Goal: Task Accomplishment & Management: Complete application form

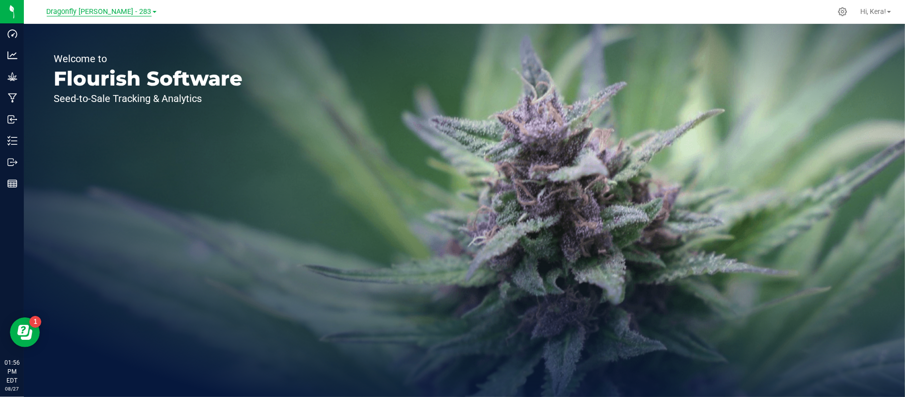
click at [112, 15] on span "Dragonfly [PERSON_NAME] - 283" at bounding box center [99, 11] width 105 height 9
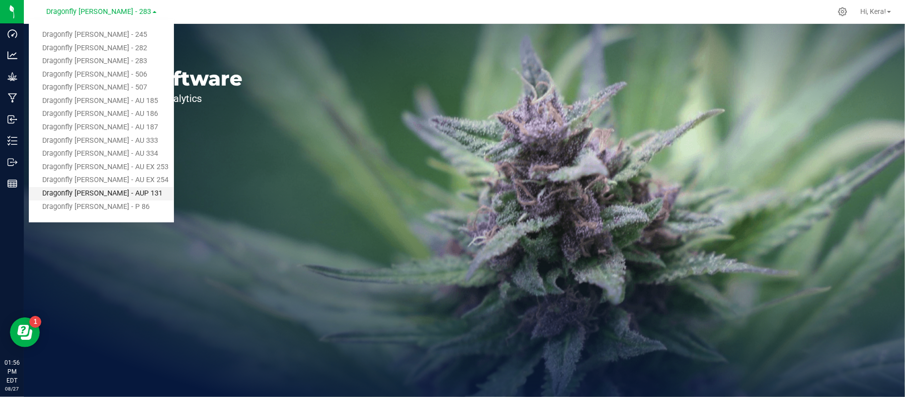
click at [87, 189] on link "Dragonfly [PERSON_NAME] - AUP 131" at bounding box center [101, 193] width 145 height 13
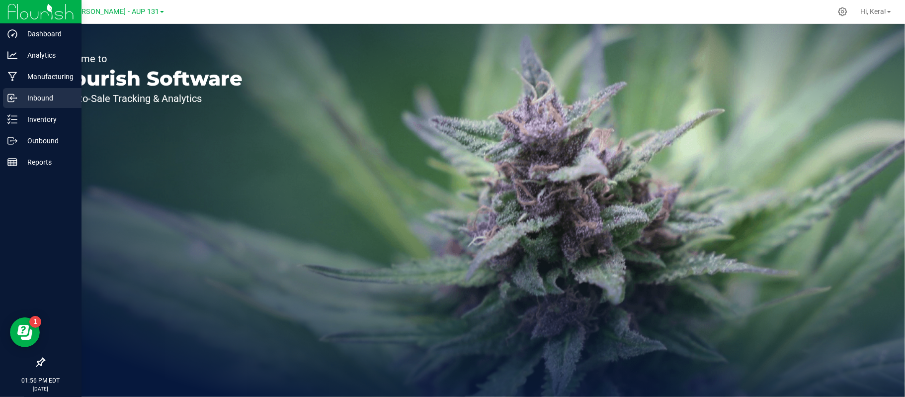
click at [25, 108] on link "Inbound" at bounding box center [41, 98] width 82 height 21
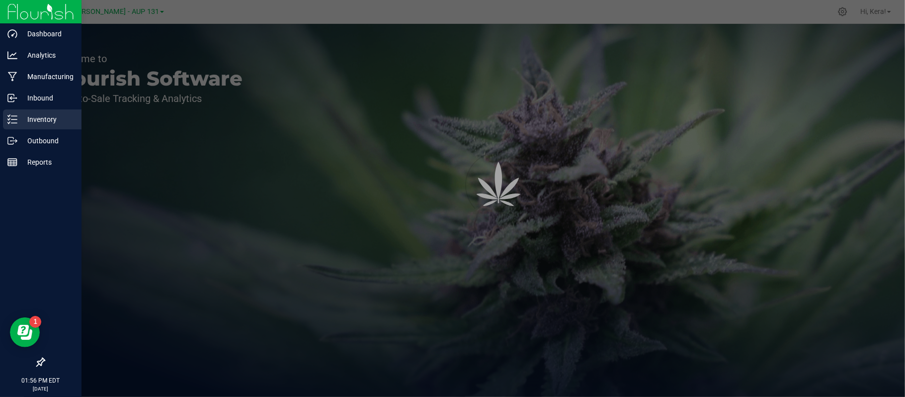
click at [26, 116] on p "Inventory" at bounding box center [47, 119] width 60 height 12
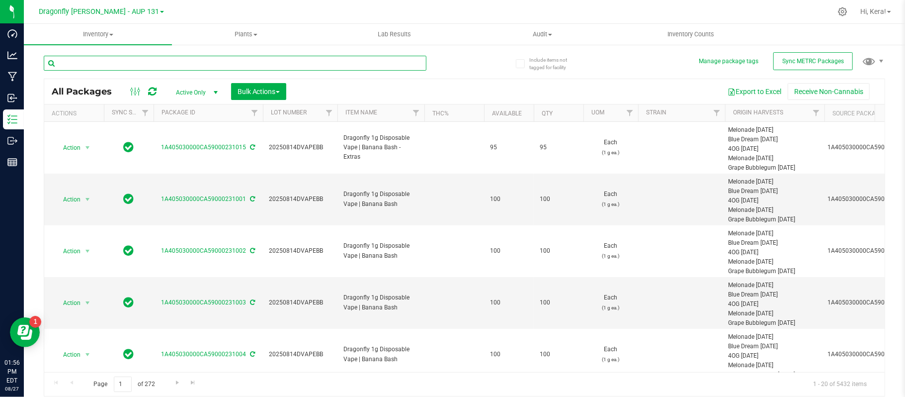
click at [178, 65] on input "text" at bounding box center [235, 63] width 383 height 15
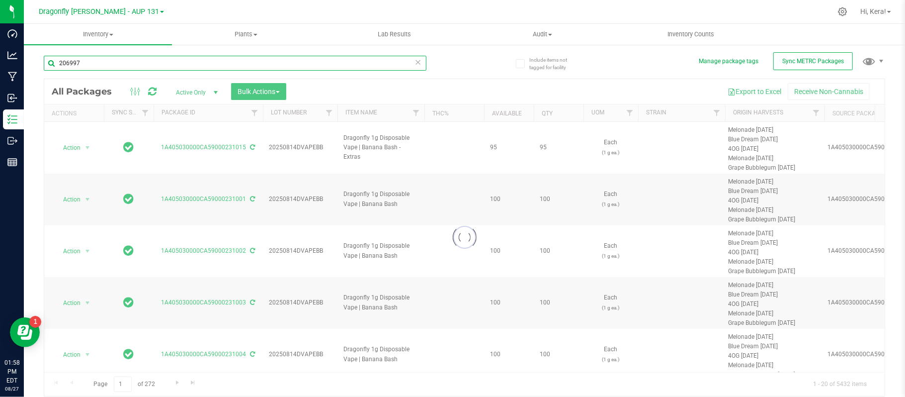
click at [382, 60] on input "206997" at bounding box center [235, 63] width 383 height 15
type input "206997"
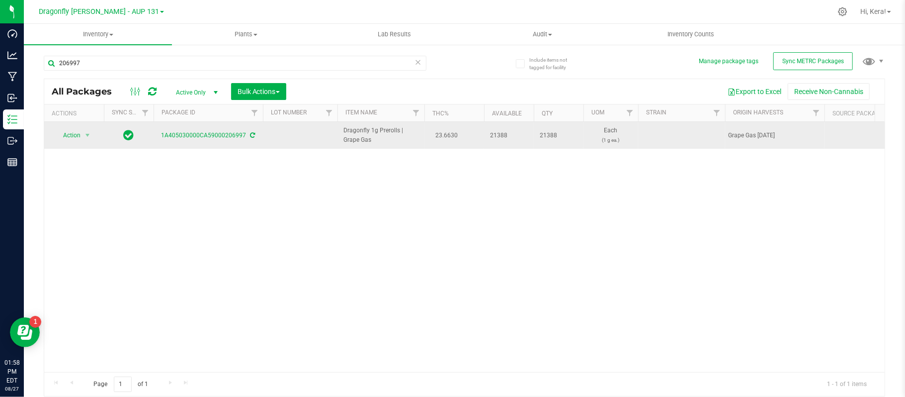
click at [251, 133] on icon at bounding box center [253, 135] width 5 height 6
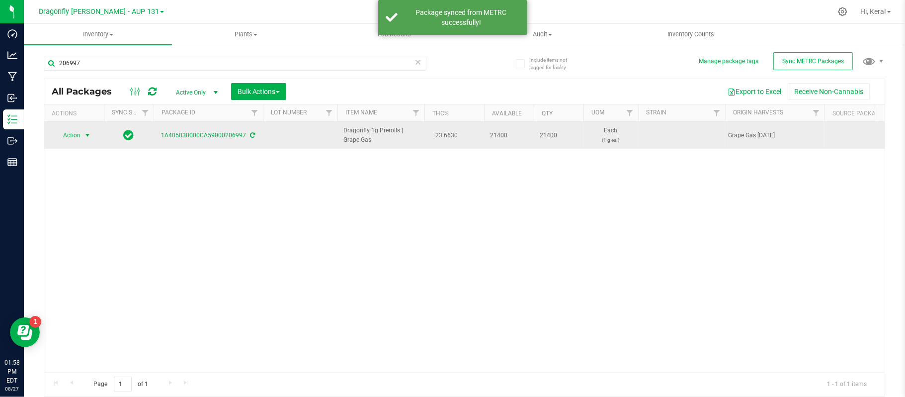
click at [74, 137] on span "Action" at bounding box center [67, 135] width 27 height 14
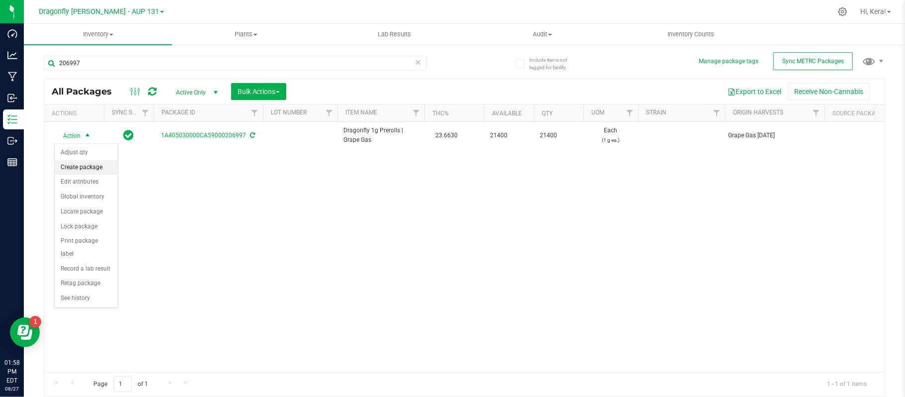
click at [81, 166] on li "Create package" at bounding box center [86, 167] width 63 height 15
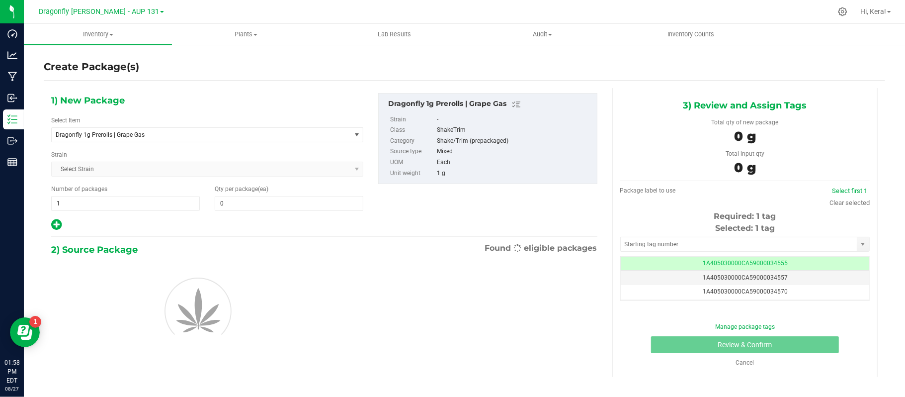
type input "0"
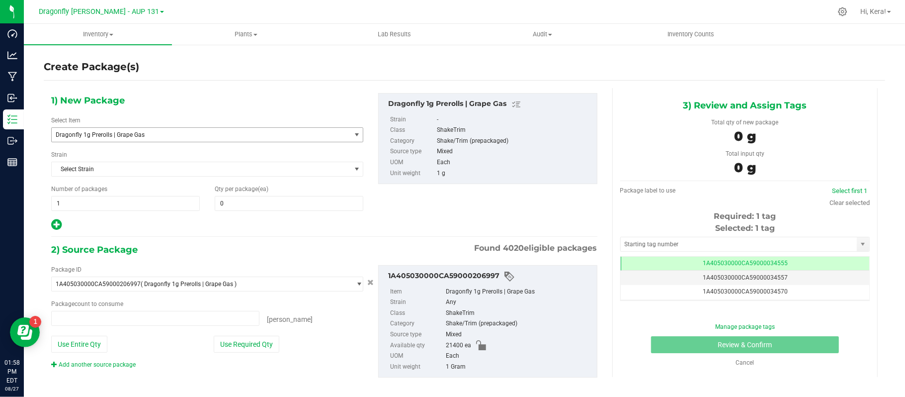
type input "0 ea"
click at [154, 134] on span "Dragonfly 1g Prerolls | Grape Gas" at bounding box center [195, 134] width 279 height 7
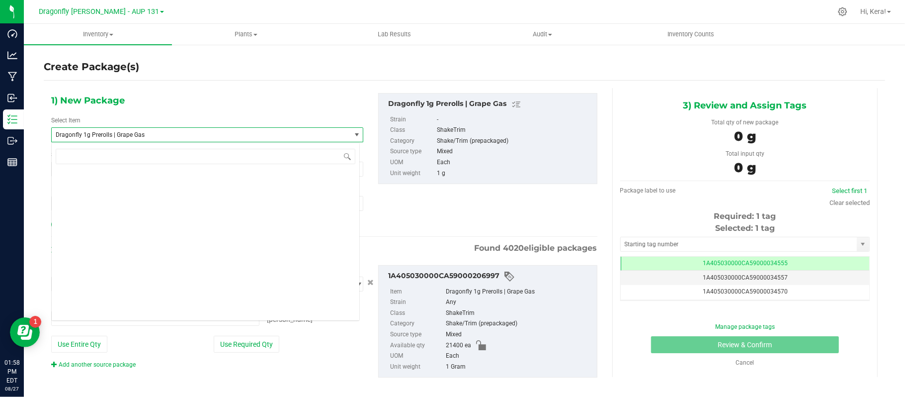
scroll to position [22778, 0]
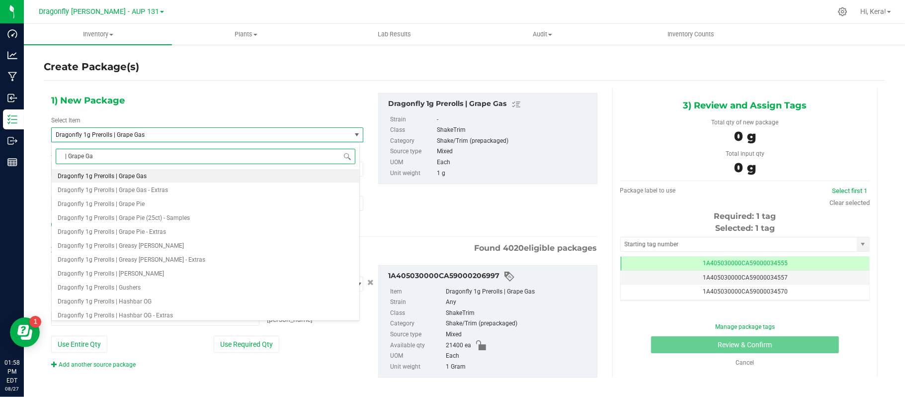
type input "| Grape Gas"
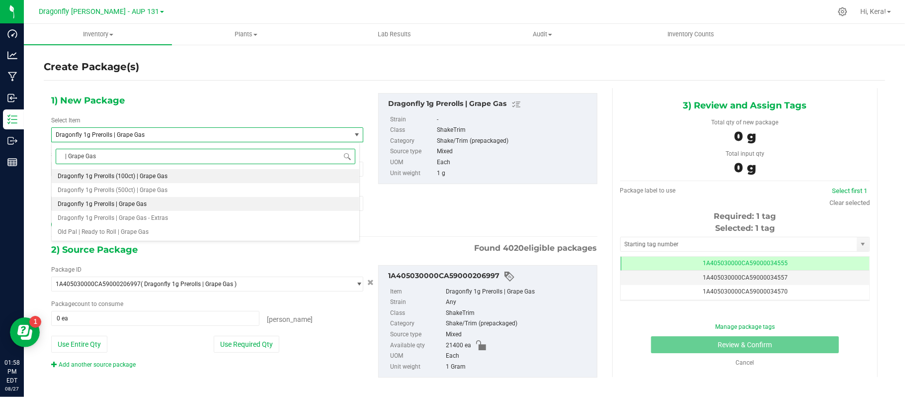
scroll to position [0, 0]
click at [139, 188] on span "Dragonfly 1g Prerolls (500ct) | Grape Gas" at bounding box center [113, 189] width 110 height 7
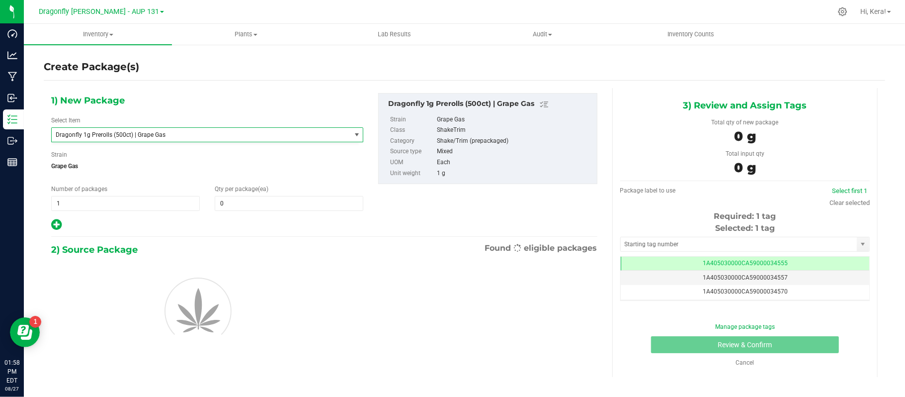
type input "0"
click at [130, 201] on span "1 1" at bounding box center [125, 203] width 149 height 15
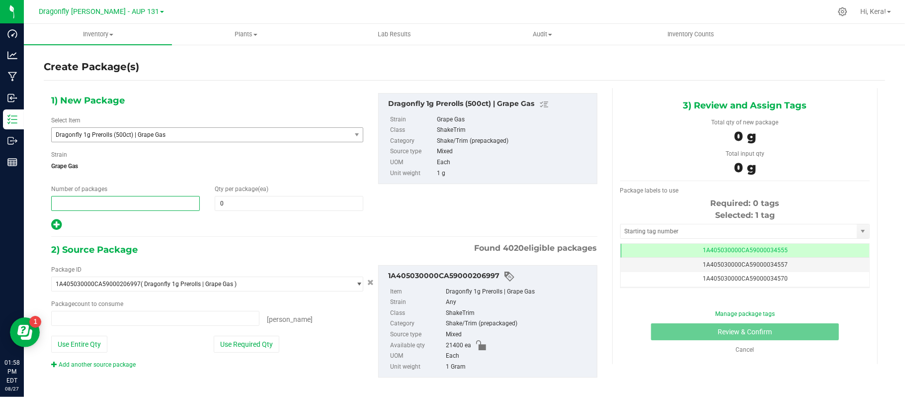
type input "0 ea"
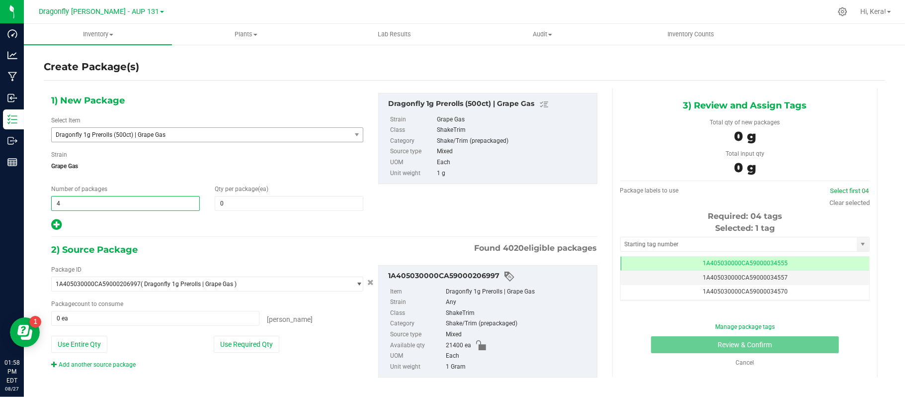
type input "42"
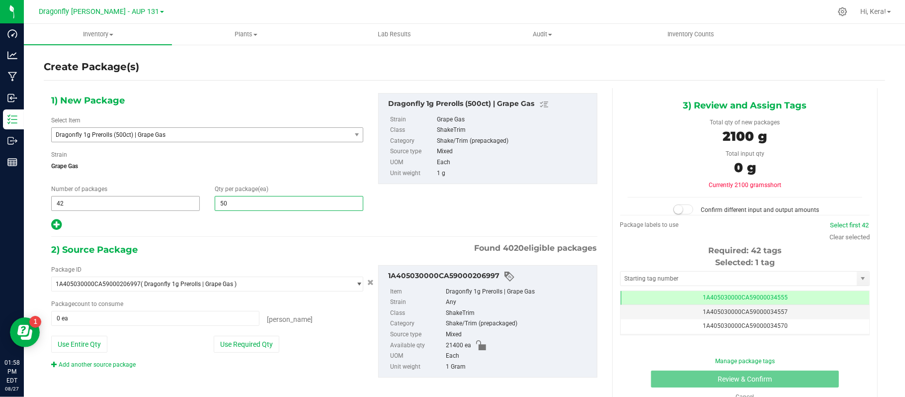
type input "500"
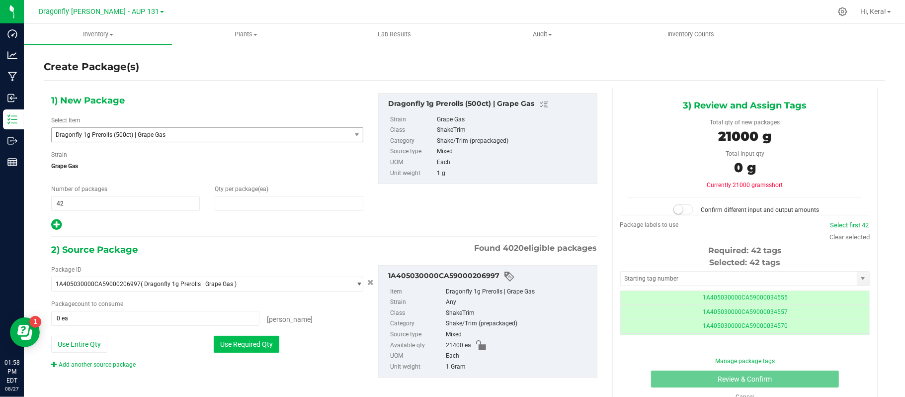
type input "500"
click at [233, 345] on button "Use Required Qty" at bounding box center [247, 344] width 66 height 17
type input "21000 ea"
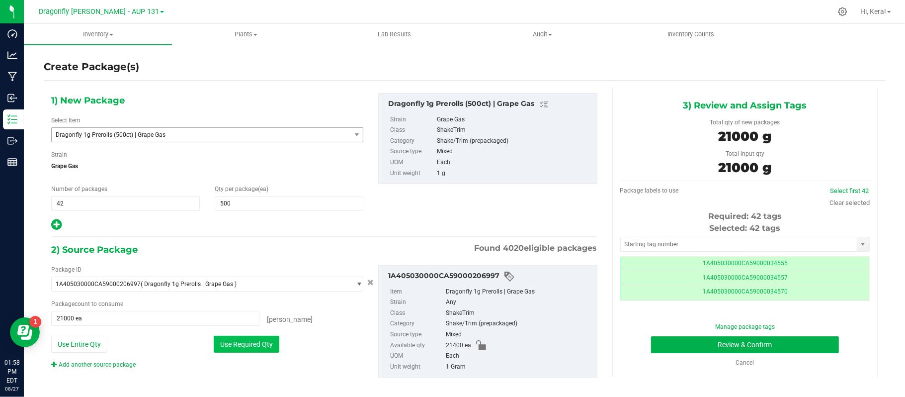
scroll to position [0, 0]
click at [711, 249] on input "text" at bounding box center [739, 244] width 236 height 14
paste input "1A405030000CA59000206997"
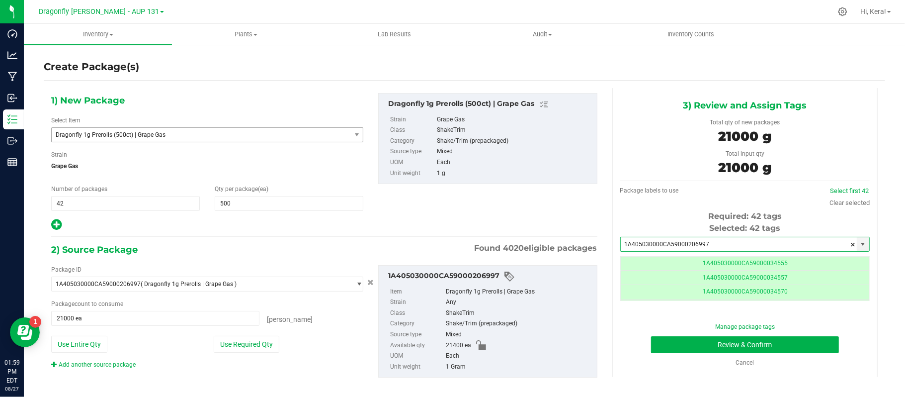
paste input "25312"
click at [645, 261] on li "1A405030000CA59000225312" at bounding box center [737, 262] width 245 height 15
type input "1A405030000CA59000225312"
click at [742, 339] on button "Review & Confirm" at bounding box center [745, 344] width 188 height 17
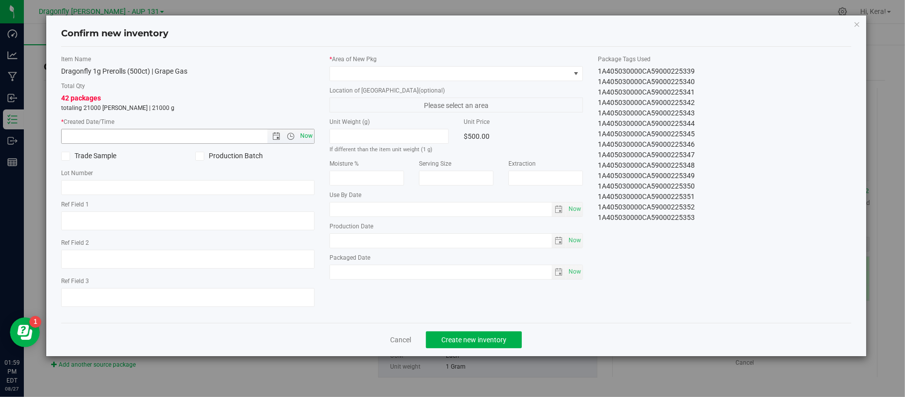
click at [308, 136] on span "Now" at bounding box center [306, 136] width 17 height 14
type input "[DATE] 1:59 PM"
click at [351, 72] on span at bounding box center [450, 74] width 240 height 14
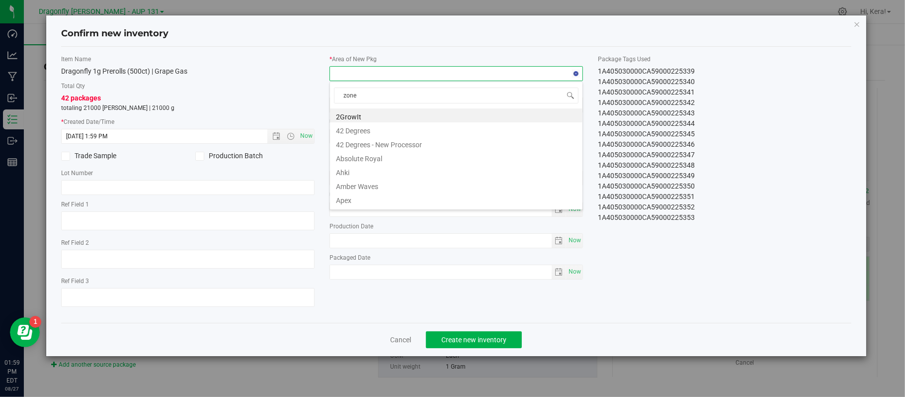
type input "zone 1"
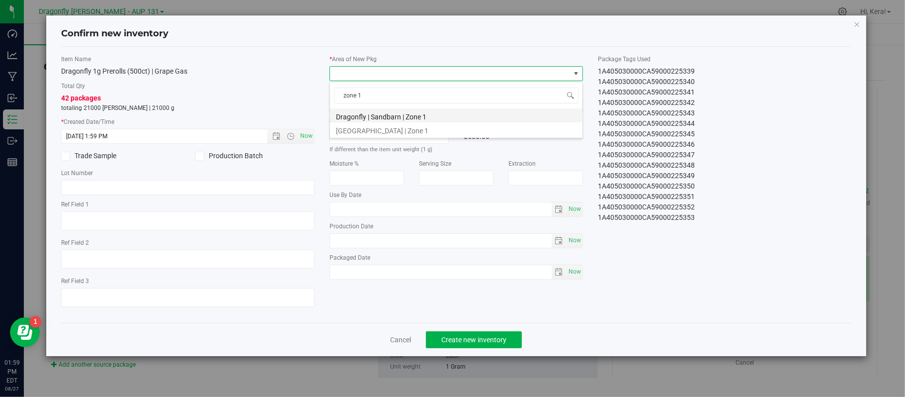
click at [375, 116] on li "Dragonfly | Sandbarn | Zone 1" at bounding box center [456, 115] width 253 height 14
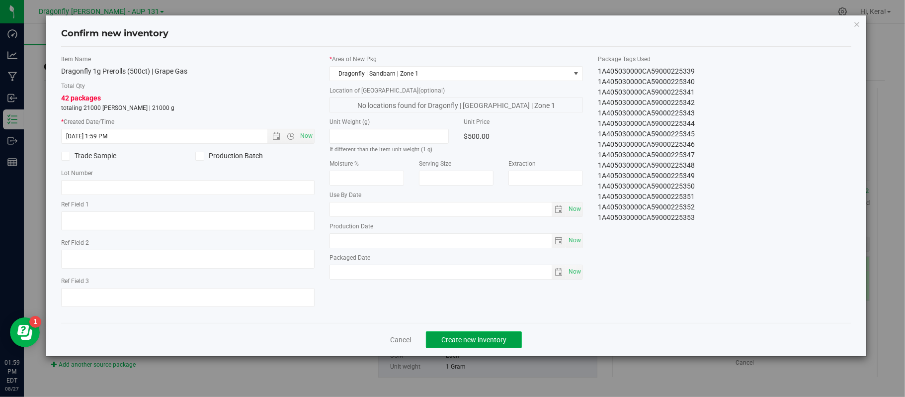
click at [465, 337] on button "Create new inventory" at bounding box center [474, 339] width 96 height 17
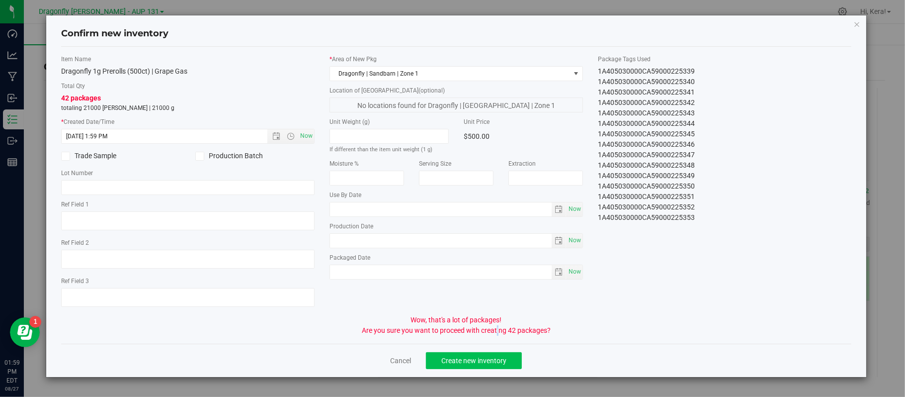
click at [465, 336] on div "Wow, that's a lot of packages! Are you sure you want to proceed with creating 4…" at bounding box center [457, 325] width 806 height 21
click at [467, 369] on button "Create new inventory" at bounding box center [474, 360] width 96 height 17
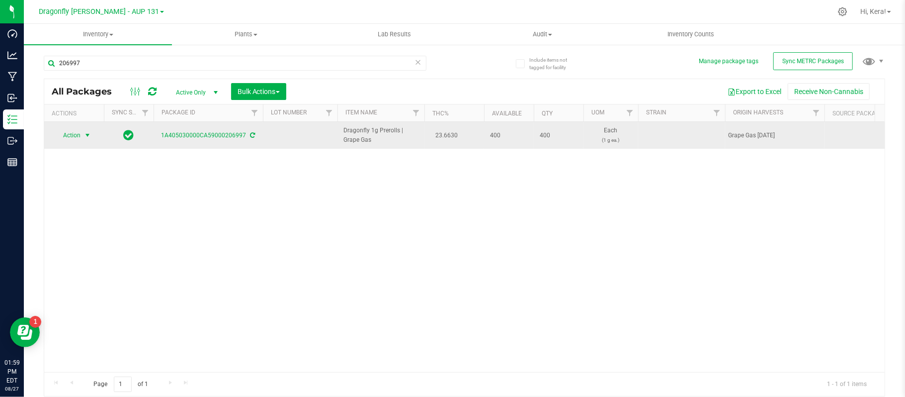
click at [76, 136] on span "Action" at bounding box center [67, 135] width 27 height 14
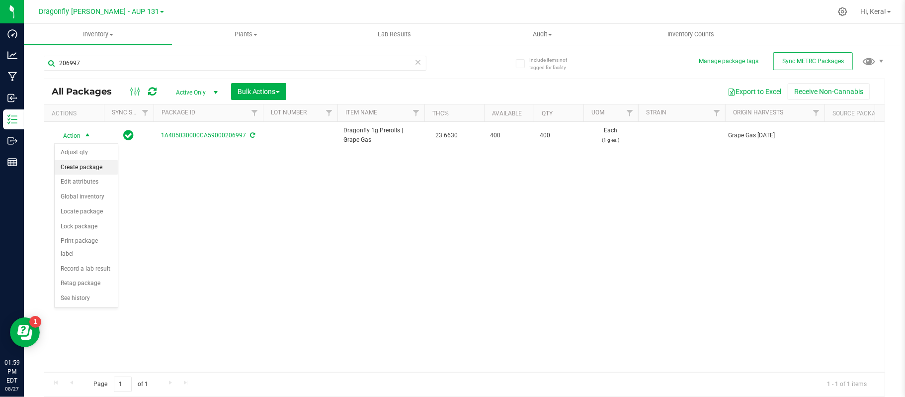
click at [86, 170] on li "Create package" at bounding box center [86, 167] width 63 height 15
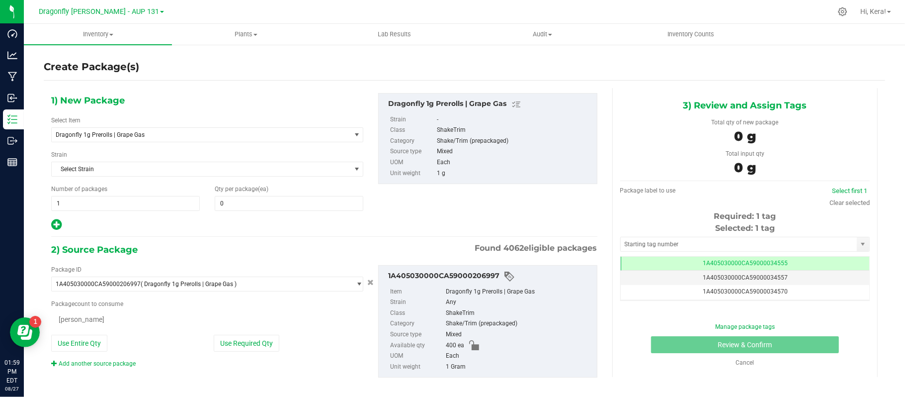
type input "0"
click at [145, 139] on span "Dragonfly 1g Prerolls | Grape Gas" at bounding box center [201, 135] width 299 height 14
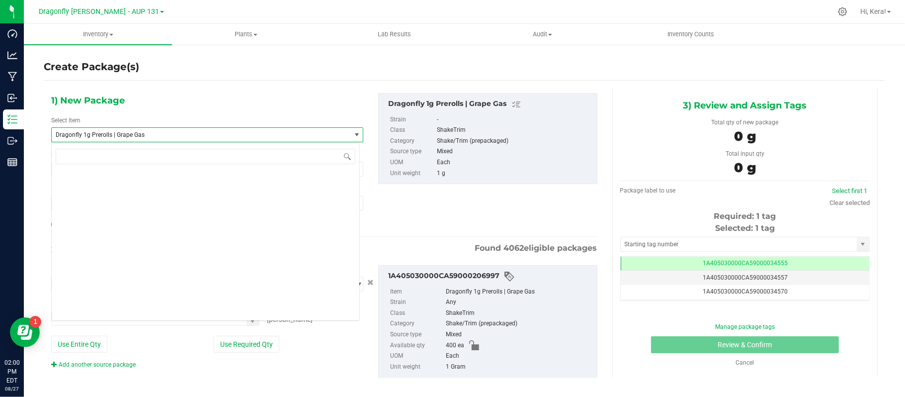
scroll to position [22778, 0]
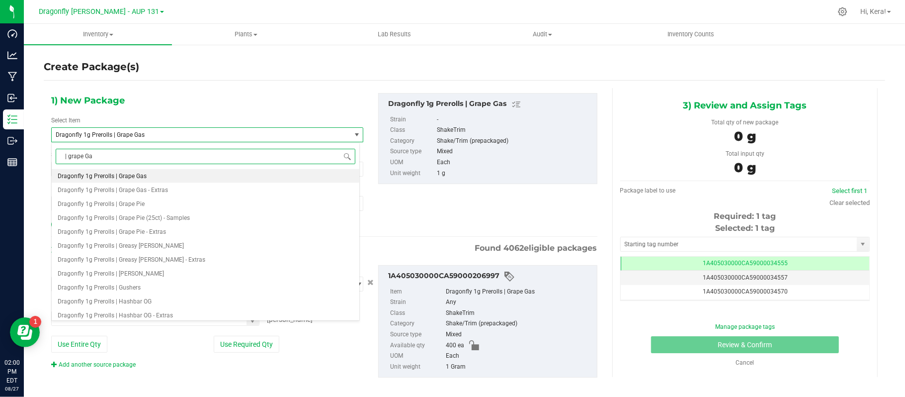
type input "| grape Gas"
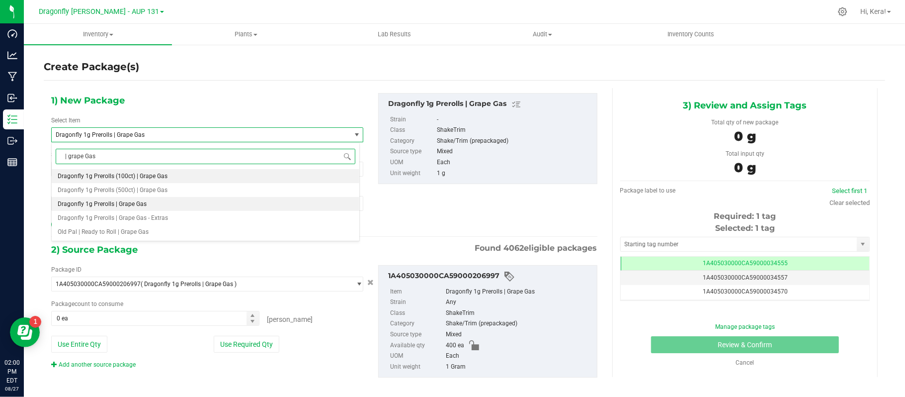
click at [174, 181] on li "Dragonfly 1g Prerolls (100ct) | Grape Gas" at bounding box center [206, 176] width 308 height 14
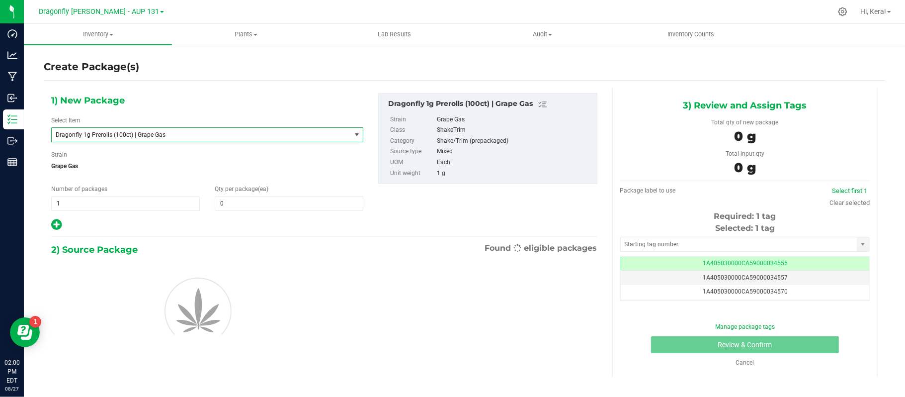
type input "0"
click at [117, 202] on span "1 1" at bounding box center [125, 203] width 149 height 15
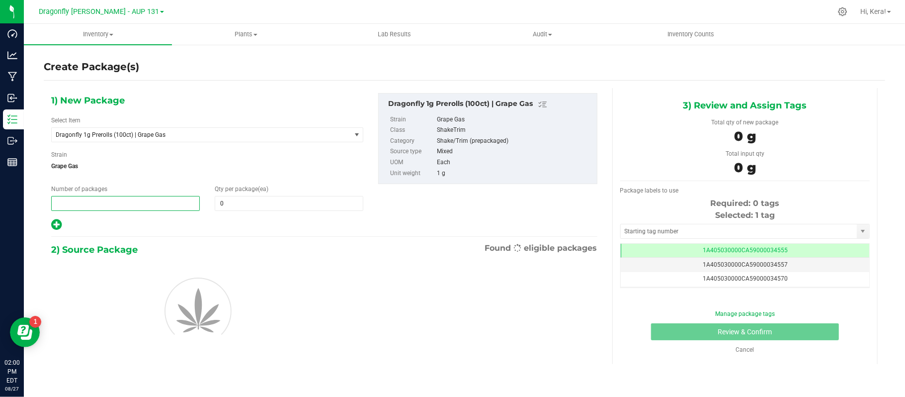
type input "4"
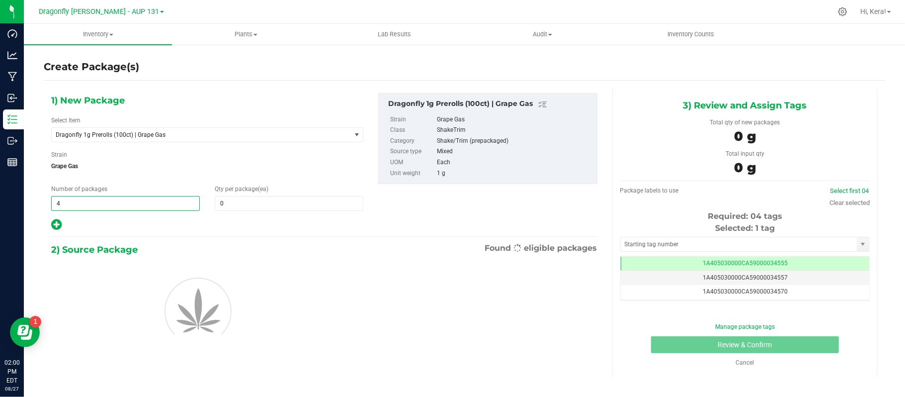
type input "4"
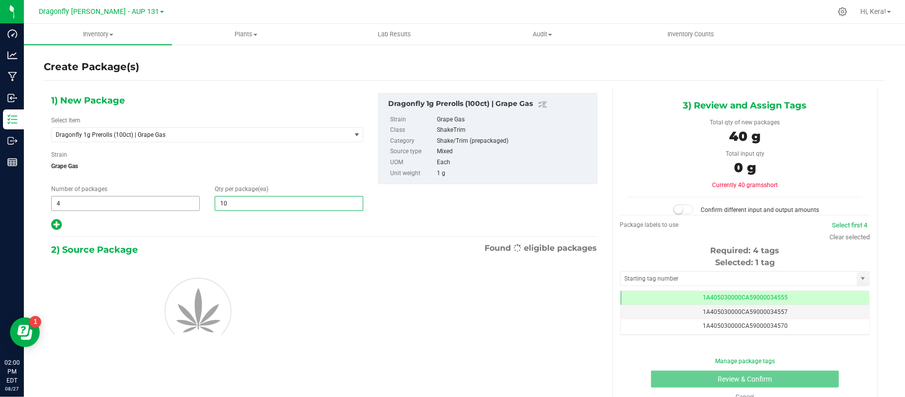
type input "100"
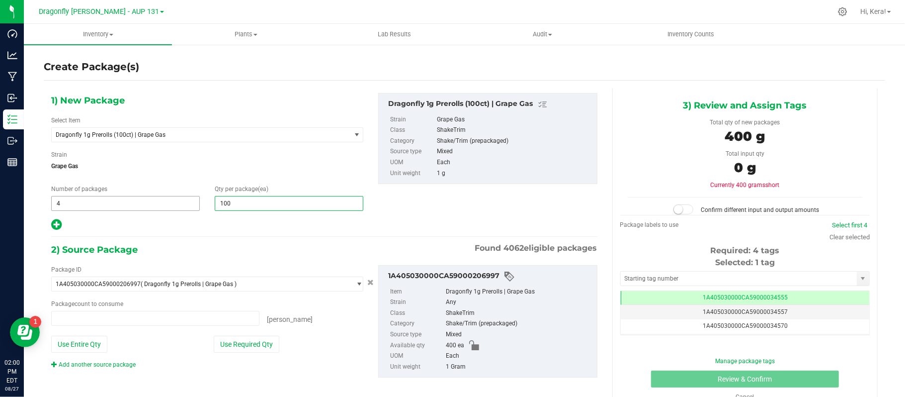
type input "0 ea"
type input "100"
click at [226, 346] on button "Use Required Qty" at bounding box center [247, 344] width 66 height 17
type input "400 ea"
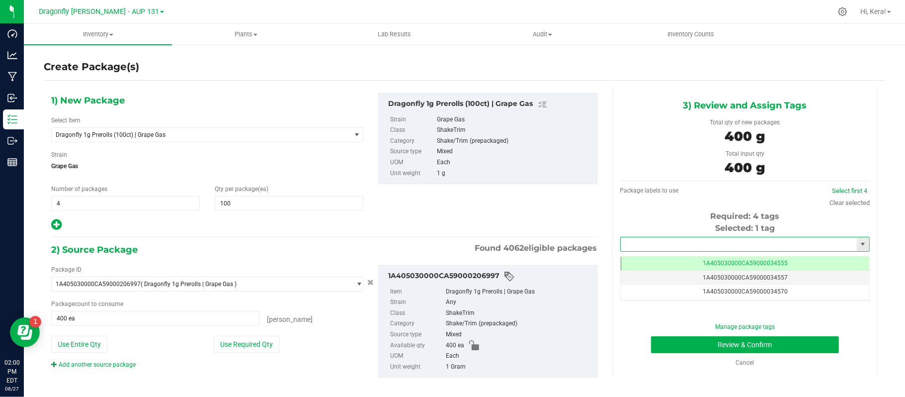
click at [693, 245] on input "text" at bounding box center [739, 244] width 236 height 14
paste input "1A405030000CA59000225354"
click at [714, 246] on input "1A405030000CA59000225354" at bounding box center [739, 244] width 236 height 14
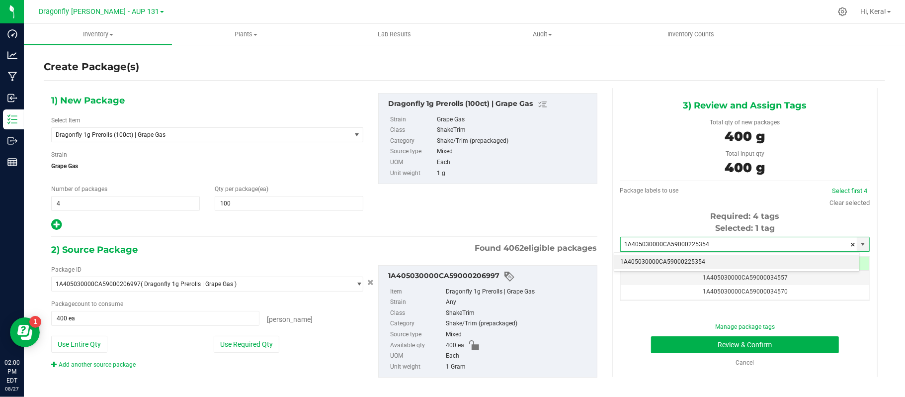
click at [686, 261] on li "1A405030000CA59000225354" at bounding box center [737, 262] width 245 height 15
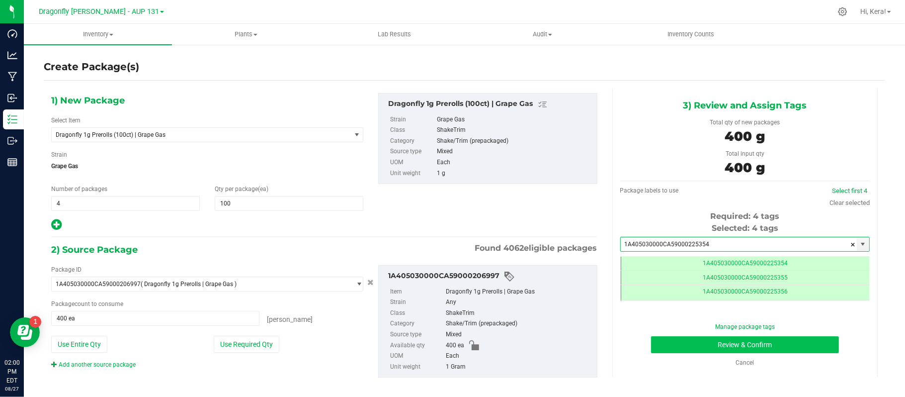
type input "1A405030000CA59000225354"
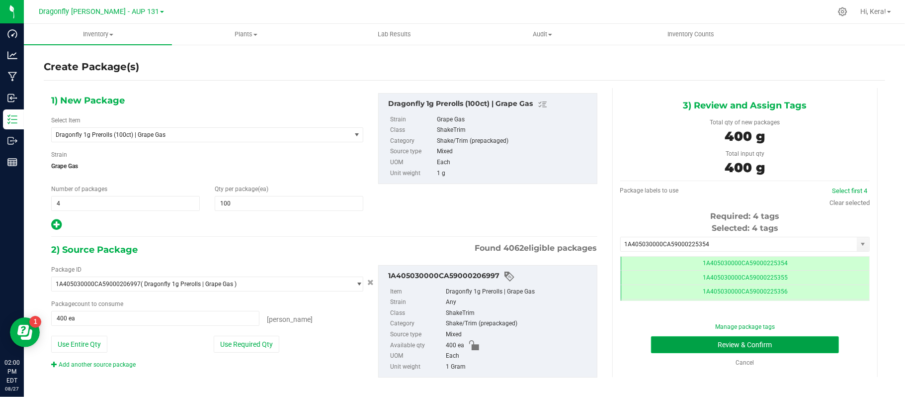
click at [737, 345] on button "Review & Confirm" at bounding box center [745, 344] width 188 height 17
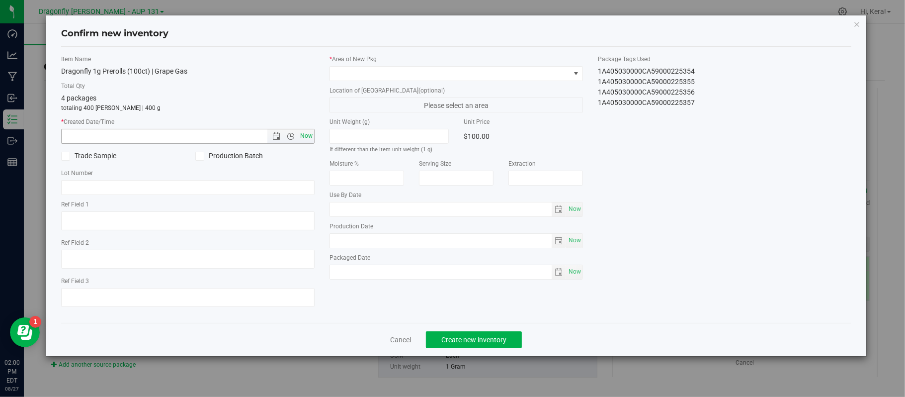
click at [302, 138] on span "Now" at bounding box center [306, 136] width 17 height 14
type input "[DATE] 2:01 PM"
click at [362, 78] on span at bounding box center [450, 74] width 240 height 14
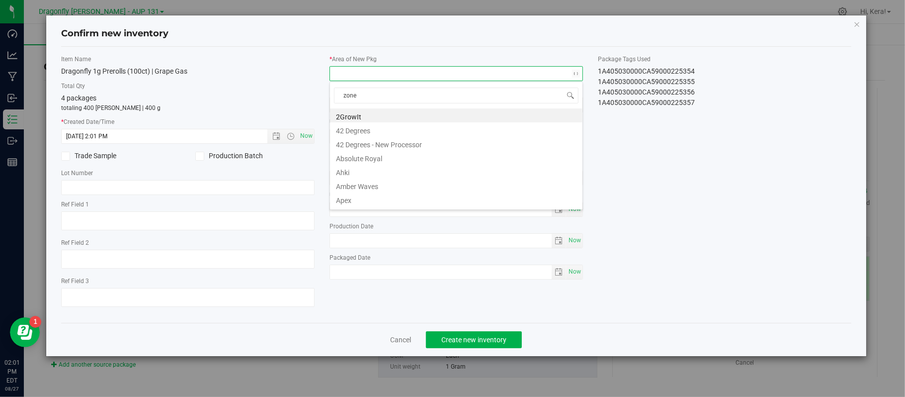
type input "zone 1"
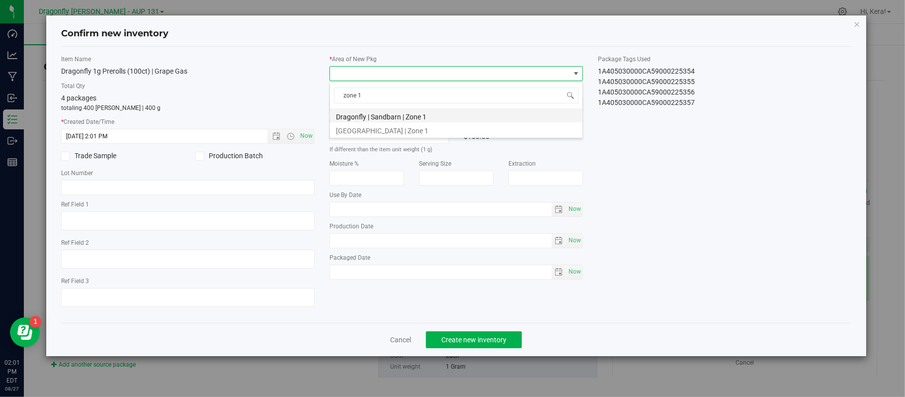
click at [379, 114] on li "Dragonfly | Sandbarn | Zone 1" at bounding box center [456, 115] width 253 height 14
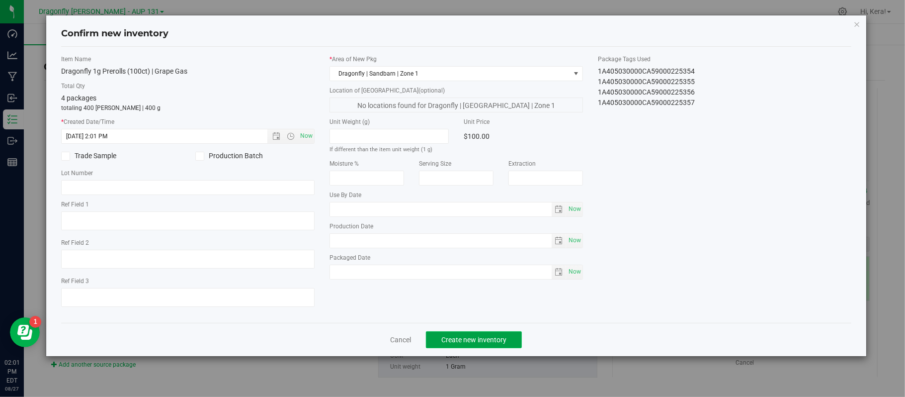
click at [474, 344] on span "Create new inventory" at bounding box center [474, 340] width 65 height 8
